Goal: Complete application form

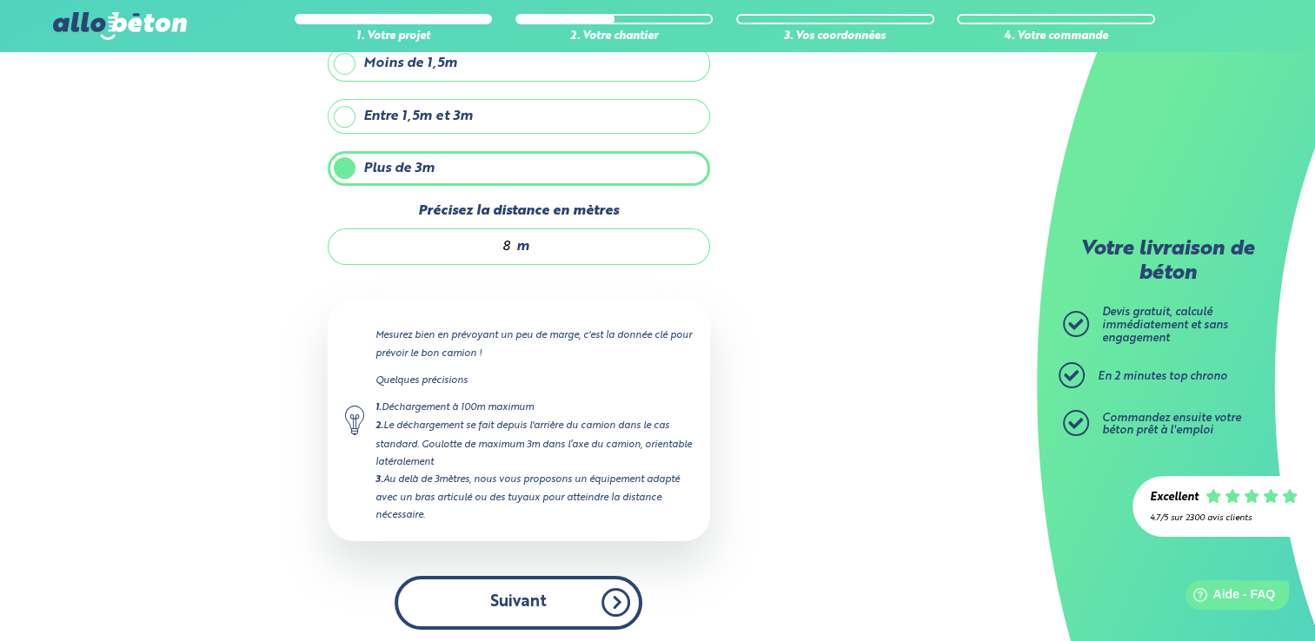
click at [523, 589] on button "Suivant" at bounding box center [519, 602] width 248 height 53
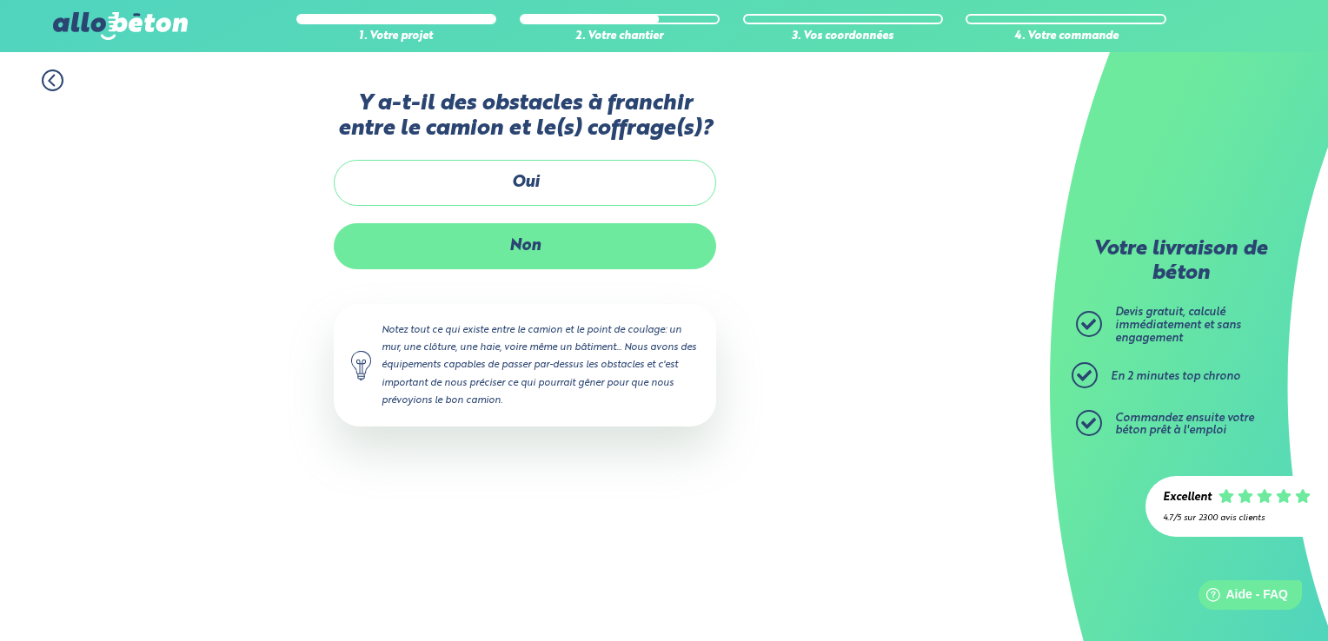
click at [529, 249] on label "Non" at bounding box center [525, 246] width 382 height 46
click at [0, 0] on input "Non" at bounding box center [0, 0] width 0 height 0
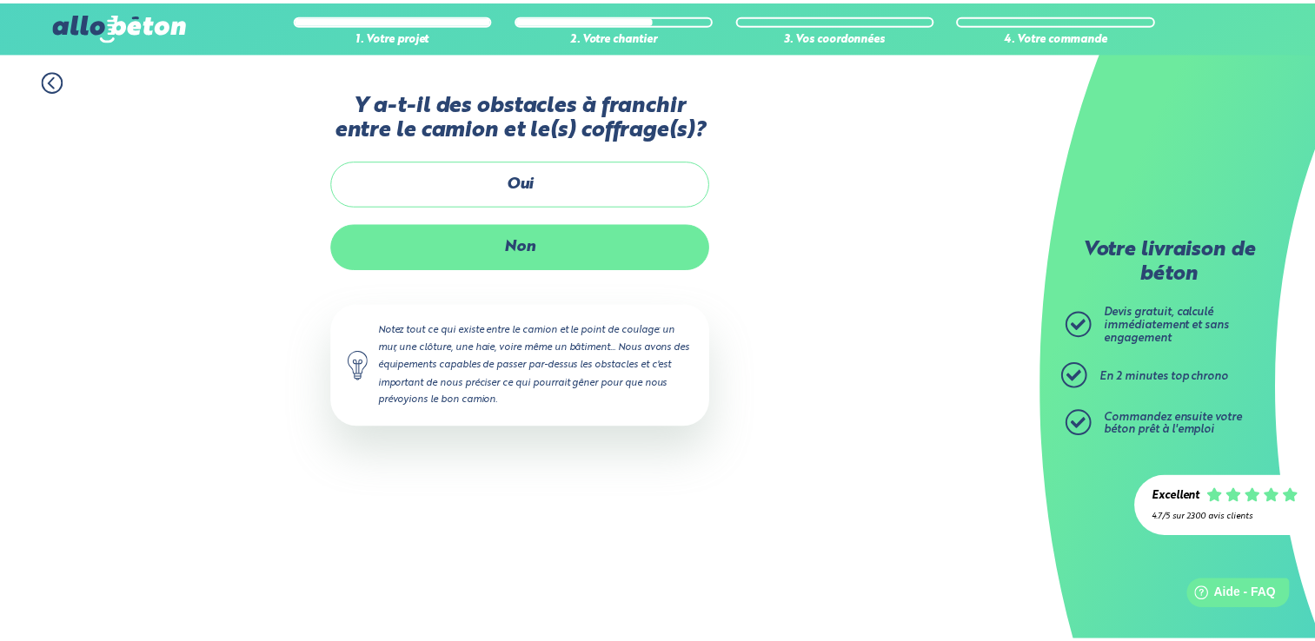
scroll to position [161, 0]
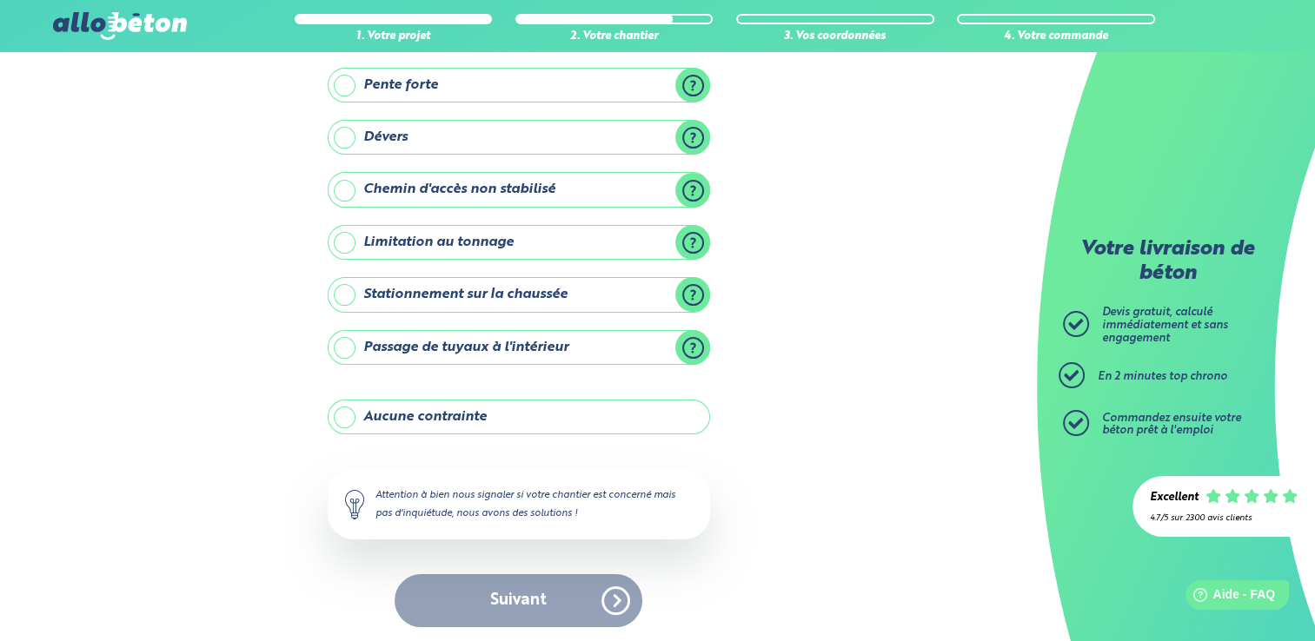
click at [448, 412] on label "Aucune contrainte" at bounding box center [519, 417] width 382 height 35
click at [0, 0] on input "Aucune contrainte" at bounding box center [0, 0] width 0 height 0
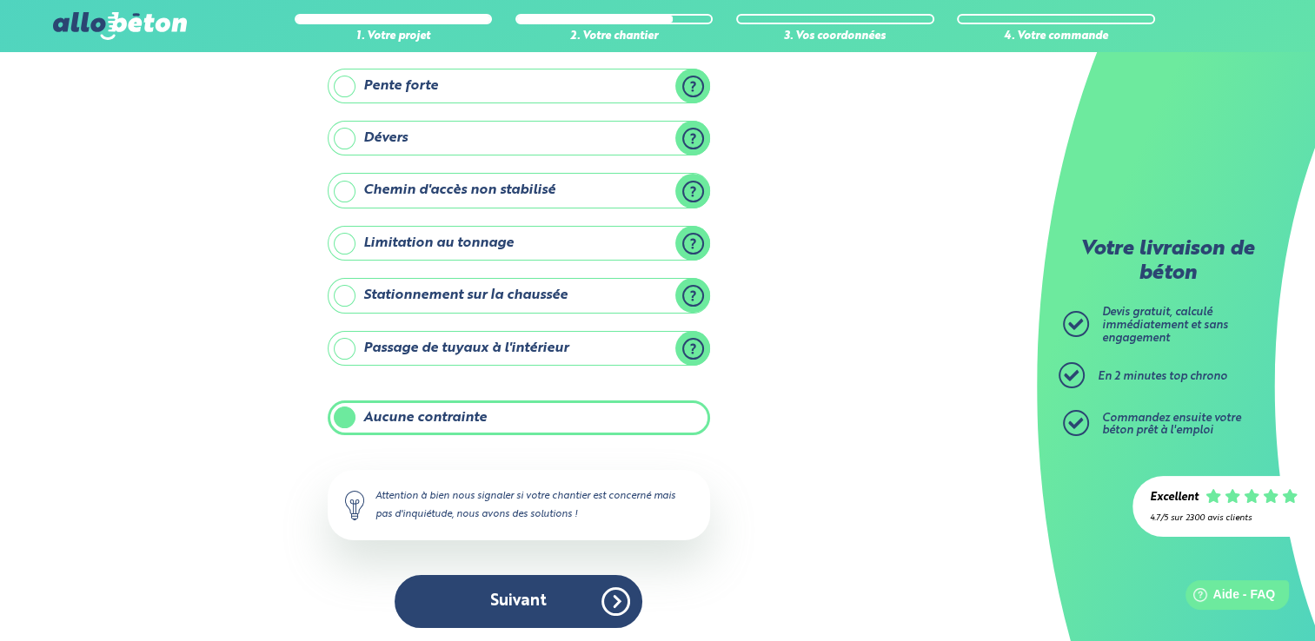
click at [446, 343] on label "Passage de tuyaux à l'intérieur" at bounding box center [519, 348] width 382 height 35
click at [0, 0] on input "Passage de tuyaux à l'intérieur" at bounding box center [0, 0] width 0 height 0
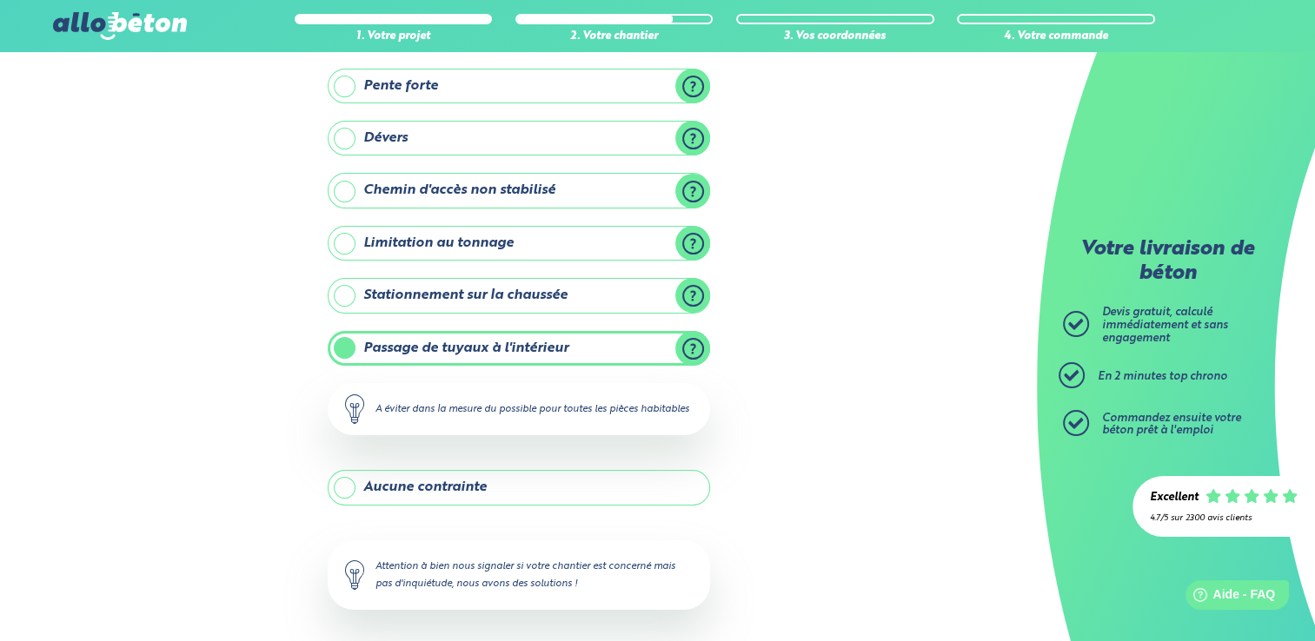
scroll to position [247, 0]
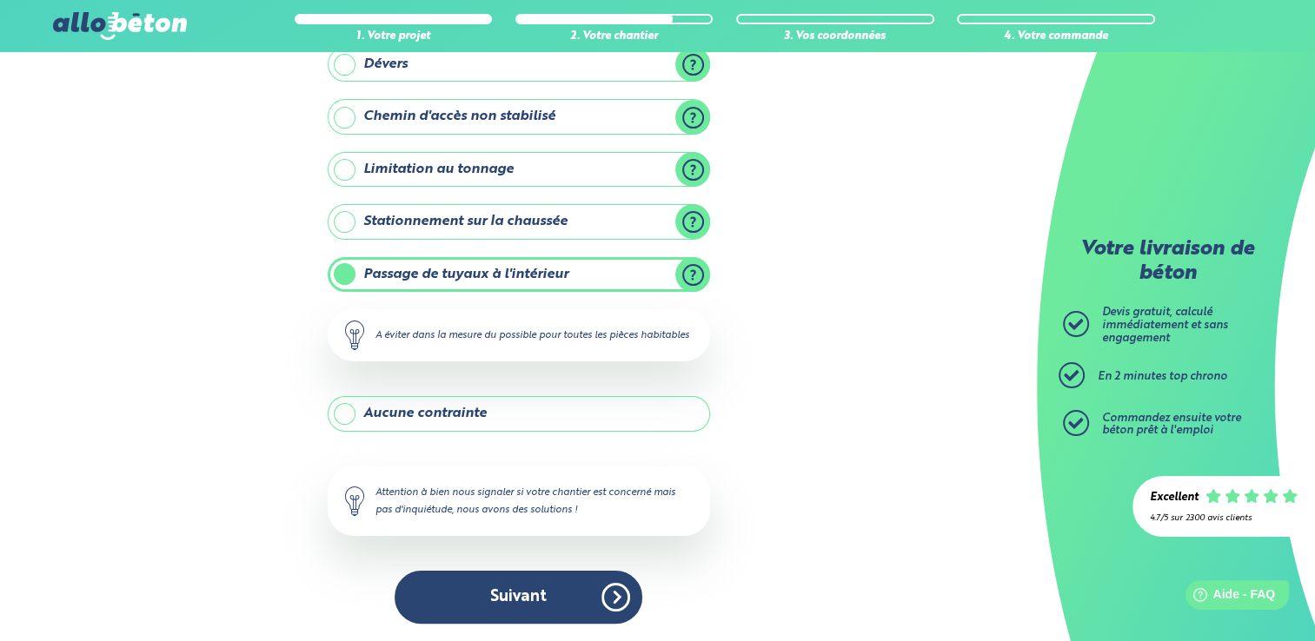
click at [435, 420] on label "Aucune contrainte" at bounding box center [519, 413] width 382 height 35
click at [0, 0] on input "Aucune contrainte" at bounding box center [0, 0] width 0 height 0
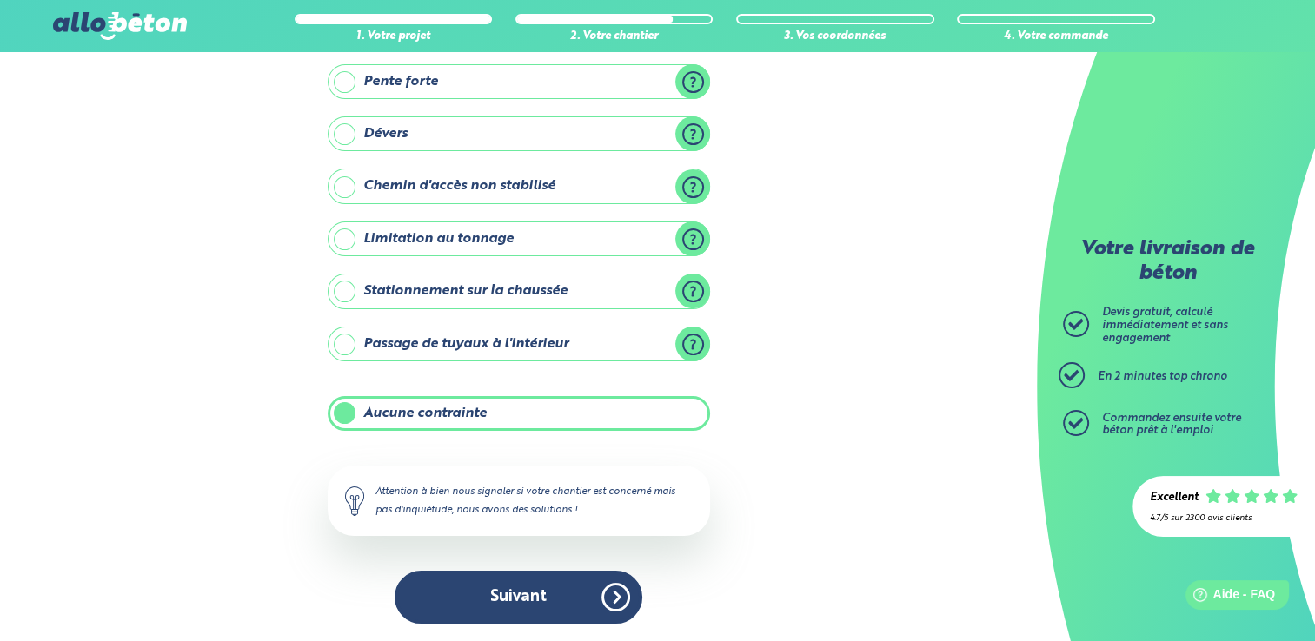
scroll to position [160, 0]
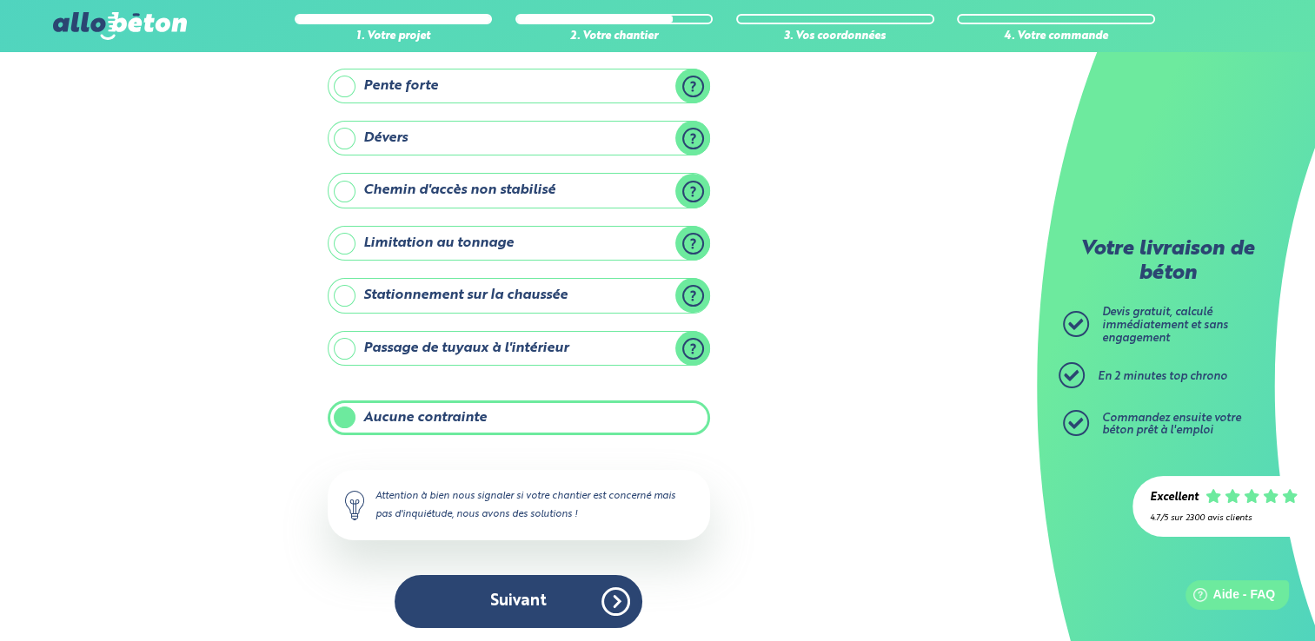
click at [342, 342] on label "Passage de tuyaux à l'intérieur" at bounding box center [519, 348] width 382 height 35
click at [0, 0] on input "Passage de tuyaux à l'intérieur" at bounding box center [0, 0] width 0 height 0
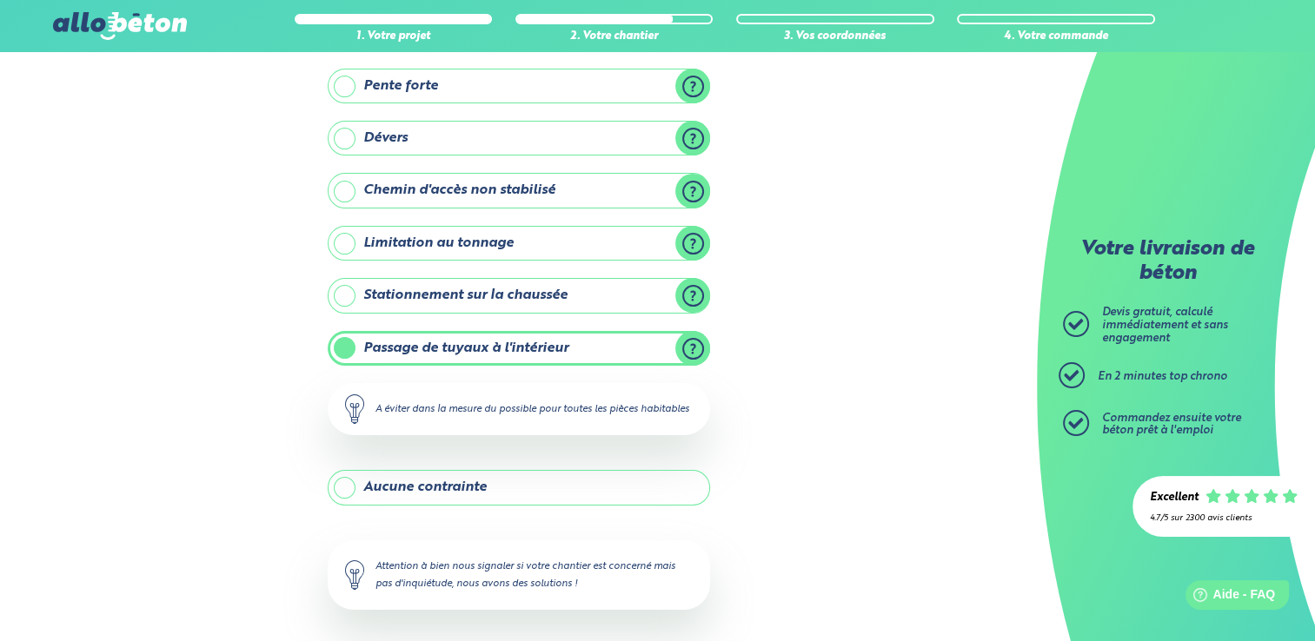
scroll to position [247, 0]
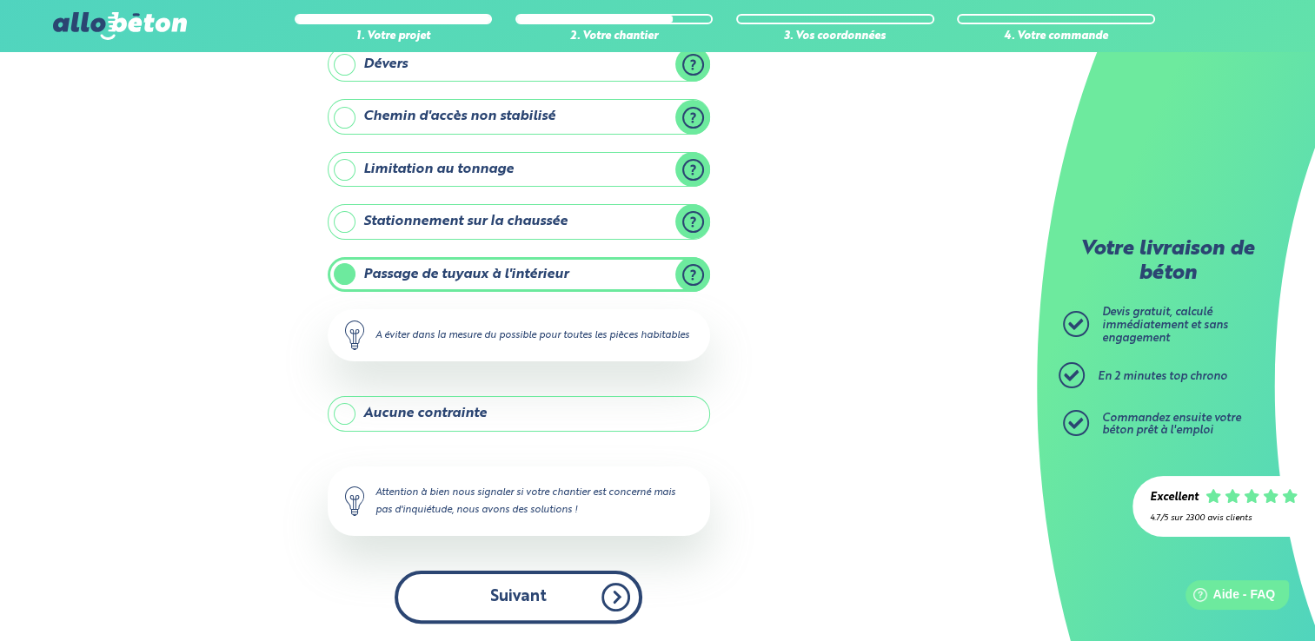
click at [527, 600] on button "Suivant" at bounding box center [519, 597] width 248 height 53
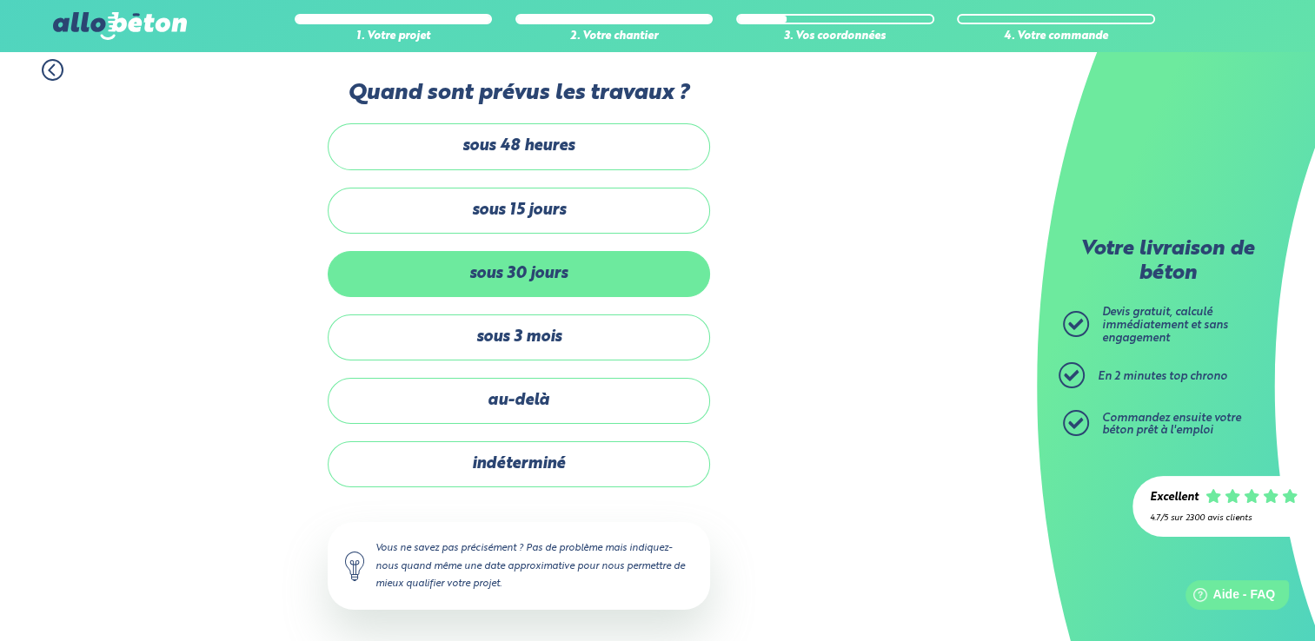
click at [514, 265] on label "sous 30 jours" at bounding box center [519, 274] width 382 height 46
click at [0, 0] on input "sous 30 jours" at bounding box center [0, 0] width 0 height 0
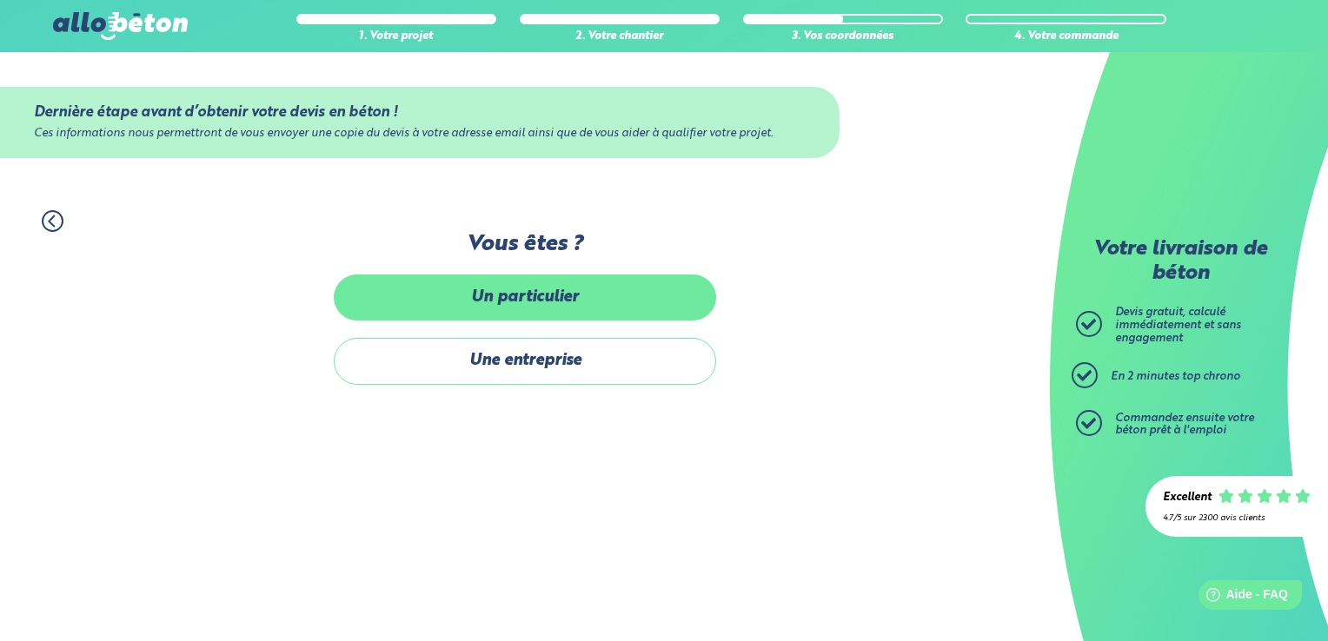
click at [511, 304] on label "Un particulier" at bounding box center [525, 298] width 382 height 46
click at [0, 0] on input "Un particulier" at bounding box center [0, 0] width 0 height 0
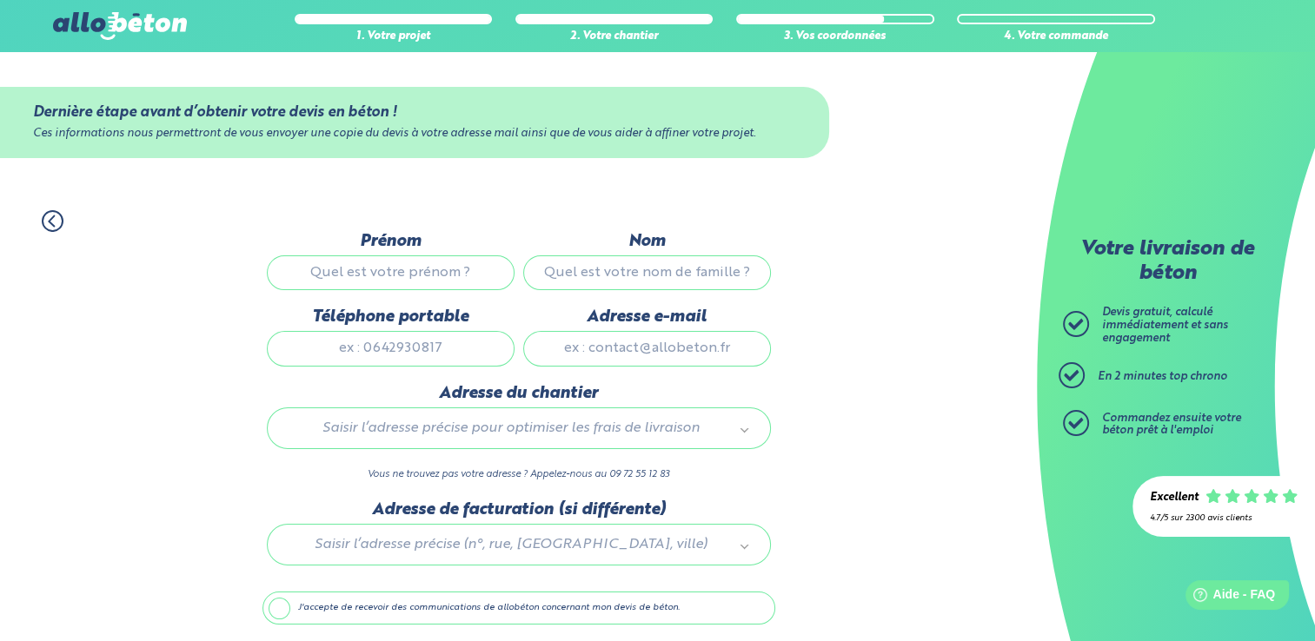
click at [413, 273] on input "Prénom" at bounding box center [391, 273] width 248 height 35
type input "v"
type input "[PERSON_NAME]"
type input "0687841218"
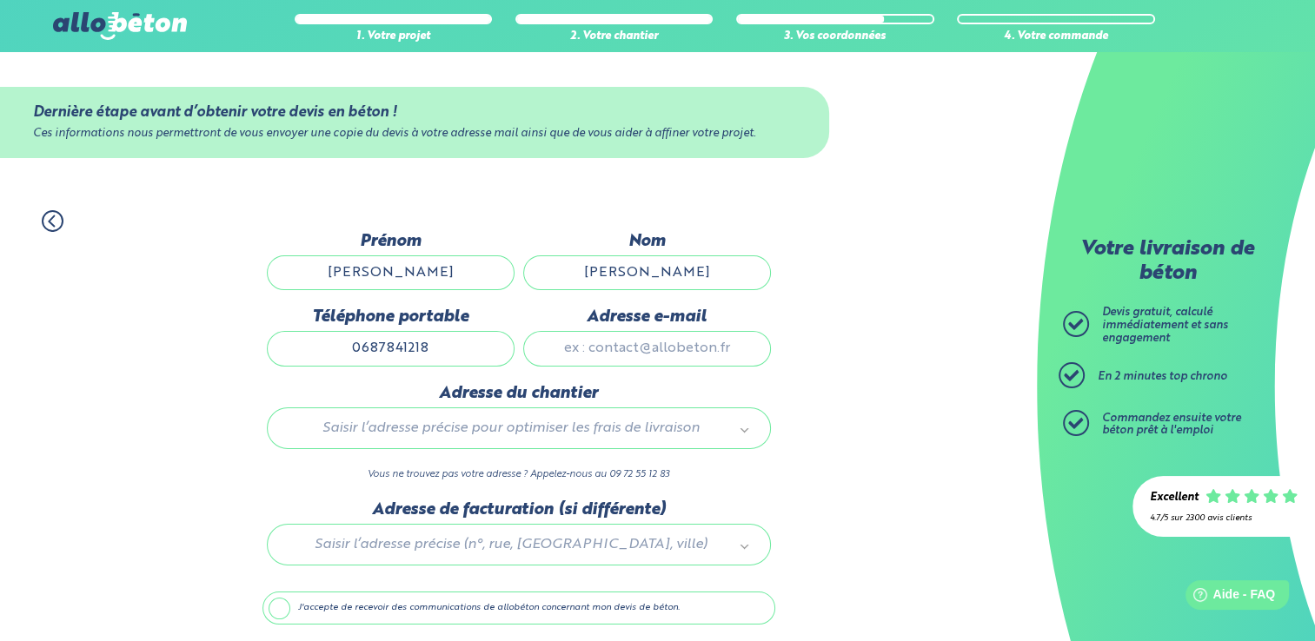
type input "[EMAIL_ADDRESS][DOMAIN_NAME]"
type input "[STREET_ADDRESS]"
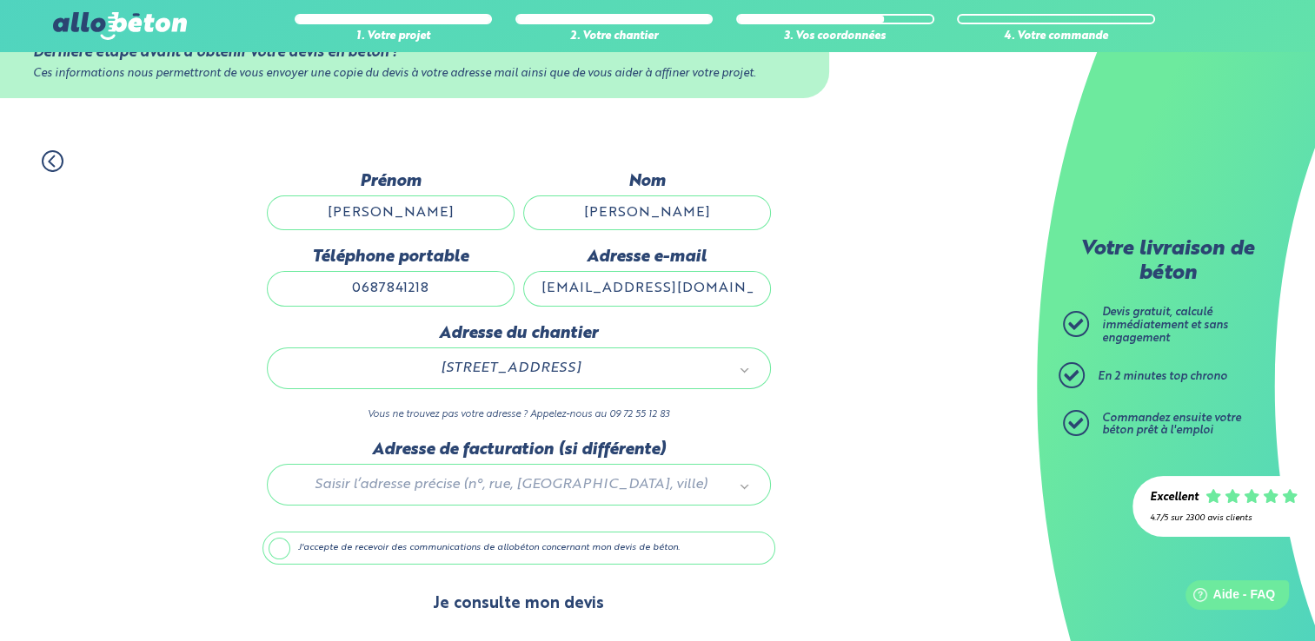
click at [542, 589] on button "Je consulte mon devis" at bounding box center [518, 604] width 206 height 44
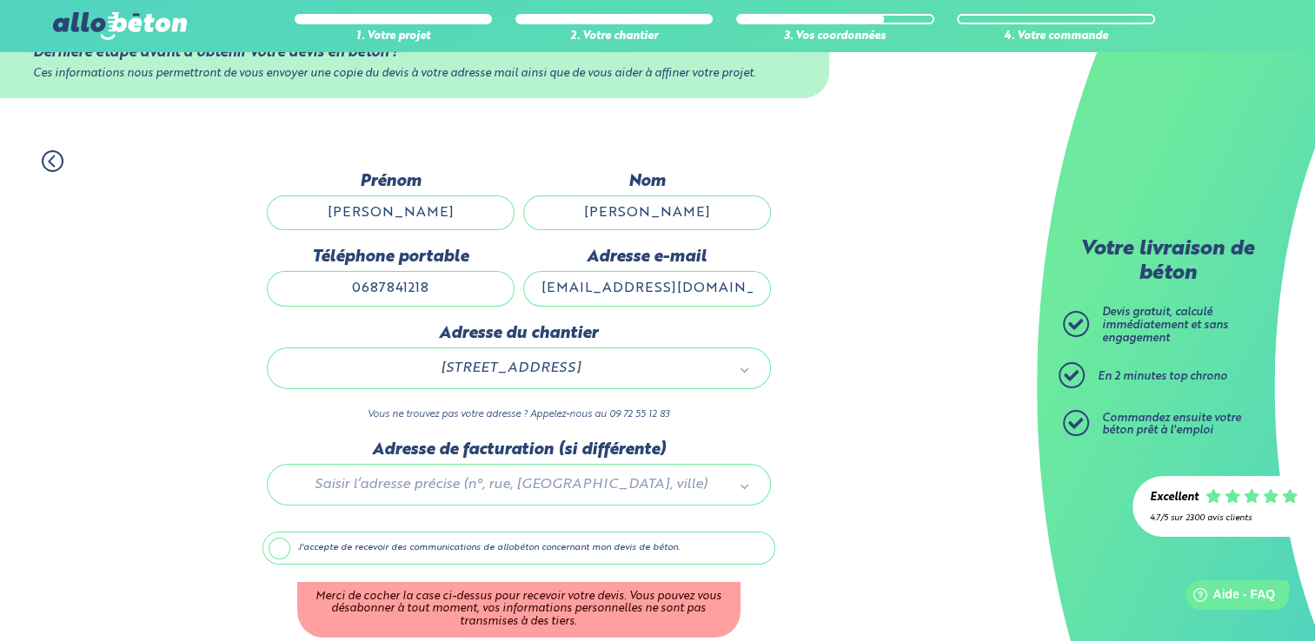
click at [275, 545] on label "J'accepte de recevoir des communications de allobéton concernant mon devis de b…" at bounding box center [518, 548] width 513 height 33
click at [0, 0] on input "J'accepte de recevoir des communications de allobéton concernant mon devis de b…" at bounding box center [0, 0] width 0 height 0
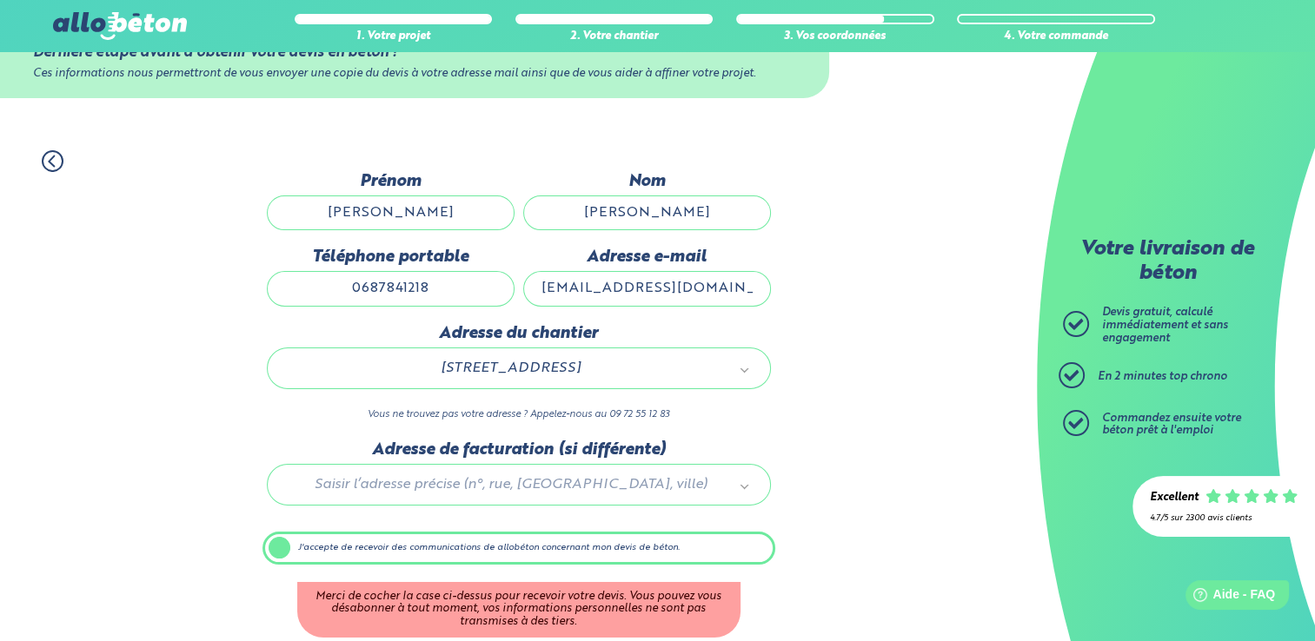
scroll to position [59, 0]
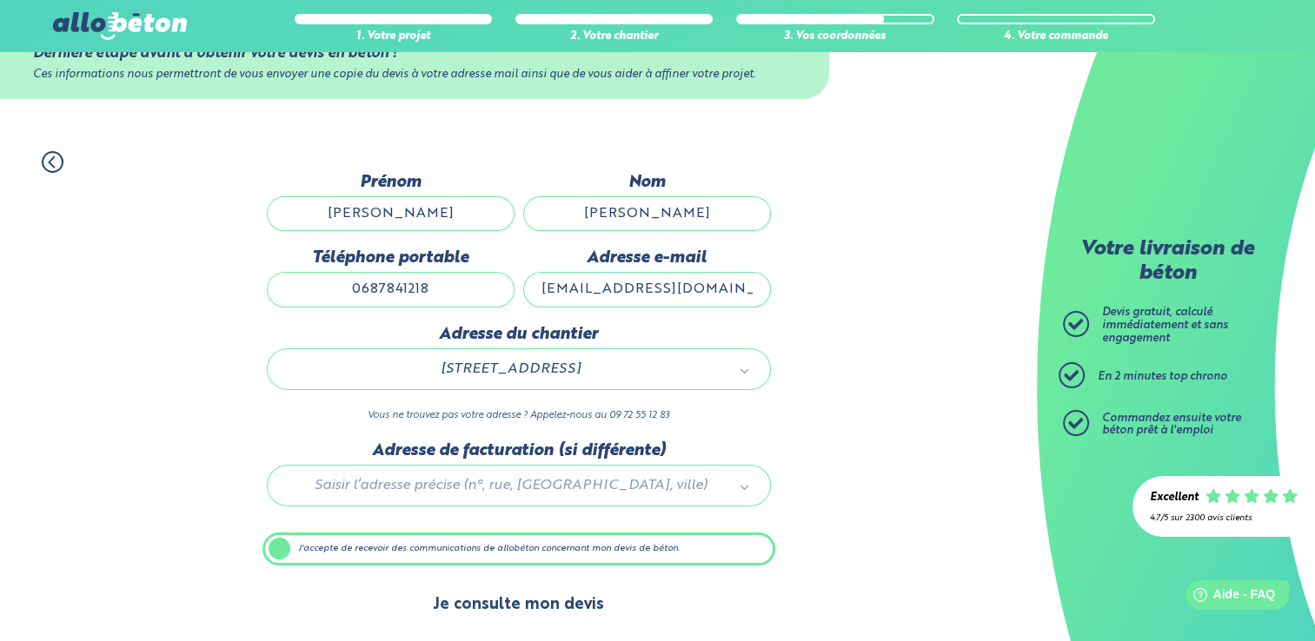
click at [511, 617] on button "Je consulte mon devis" at bounding box center [518, 605] width 206 height 44
